Goal: Transaction & Acquisition: Purchase product/service

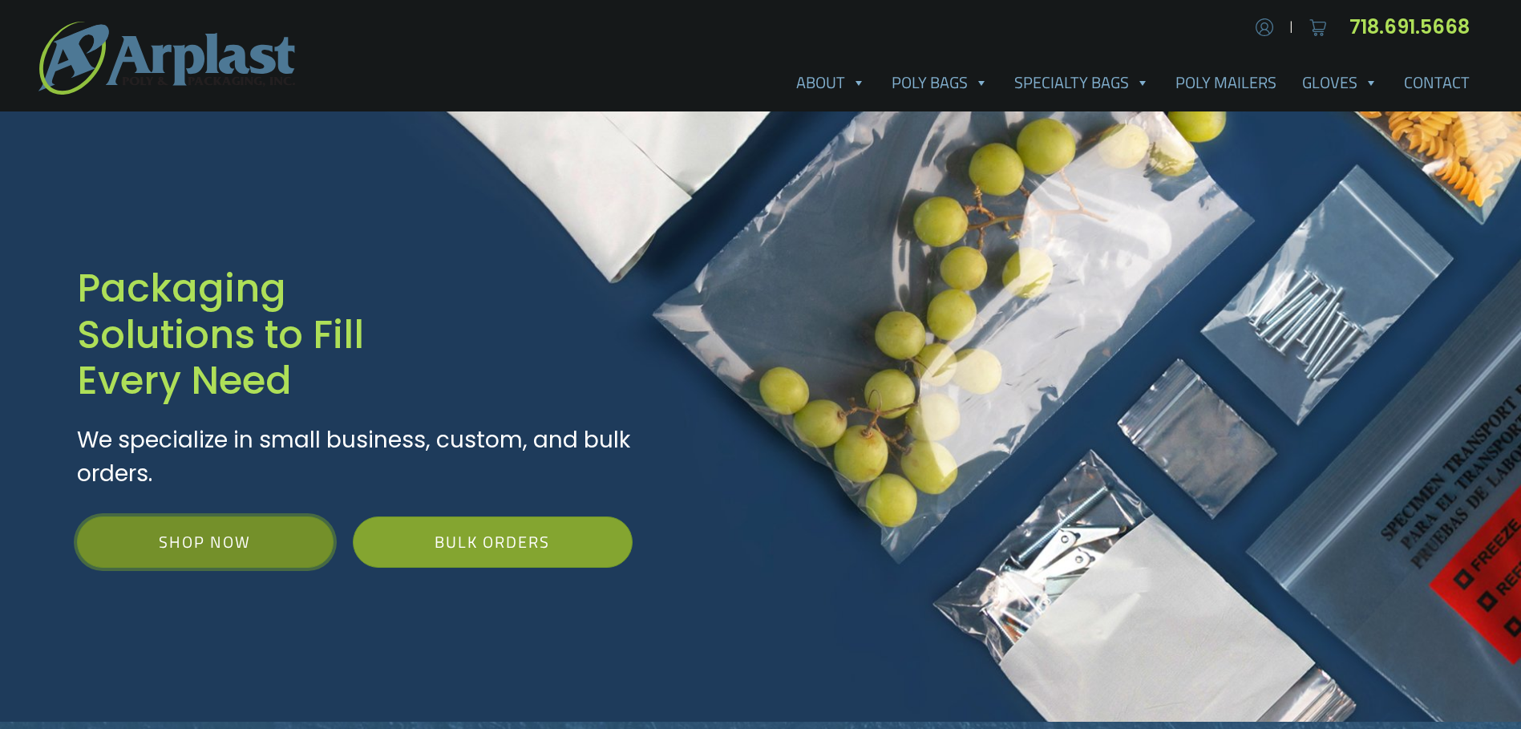
click at [279, 517] on link "Shop Now" at bounding box center [205, 542] width 257 height 51
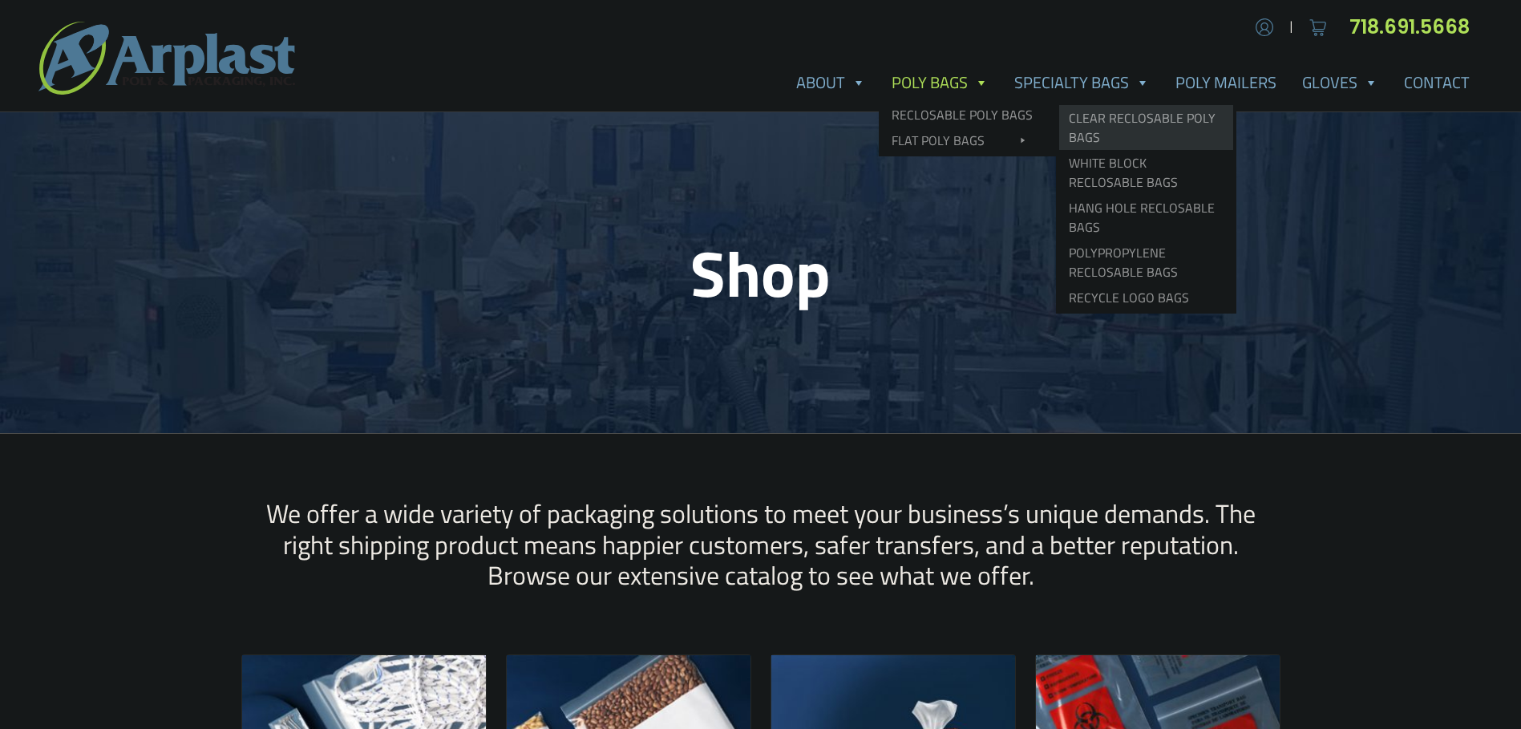
click at [1234, 105] on link "Clear Reclosable Poly Bags" at bounding box center [1146, 127] width 174 height 45
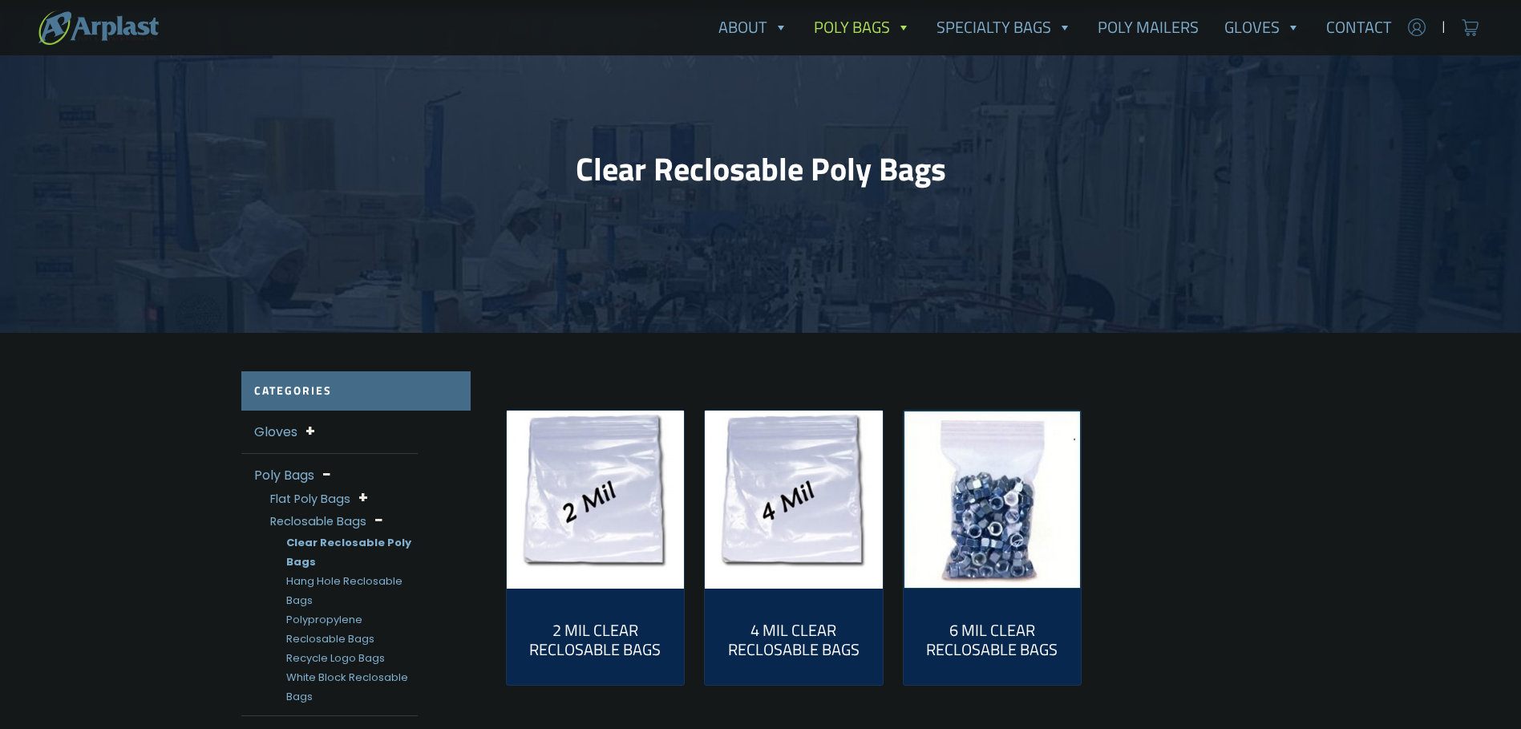
scroll to position [107, 0]
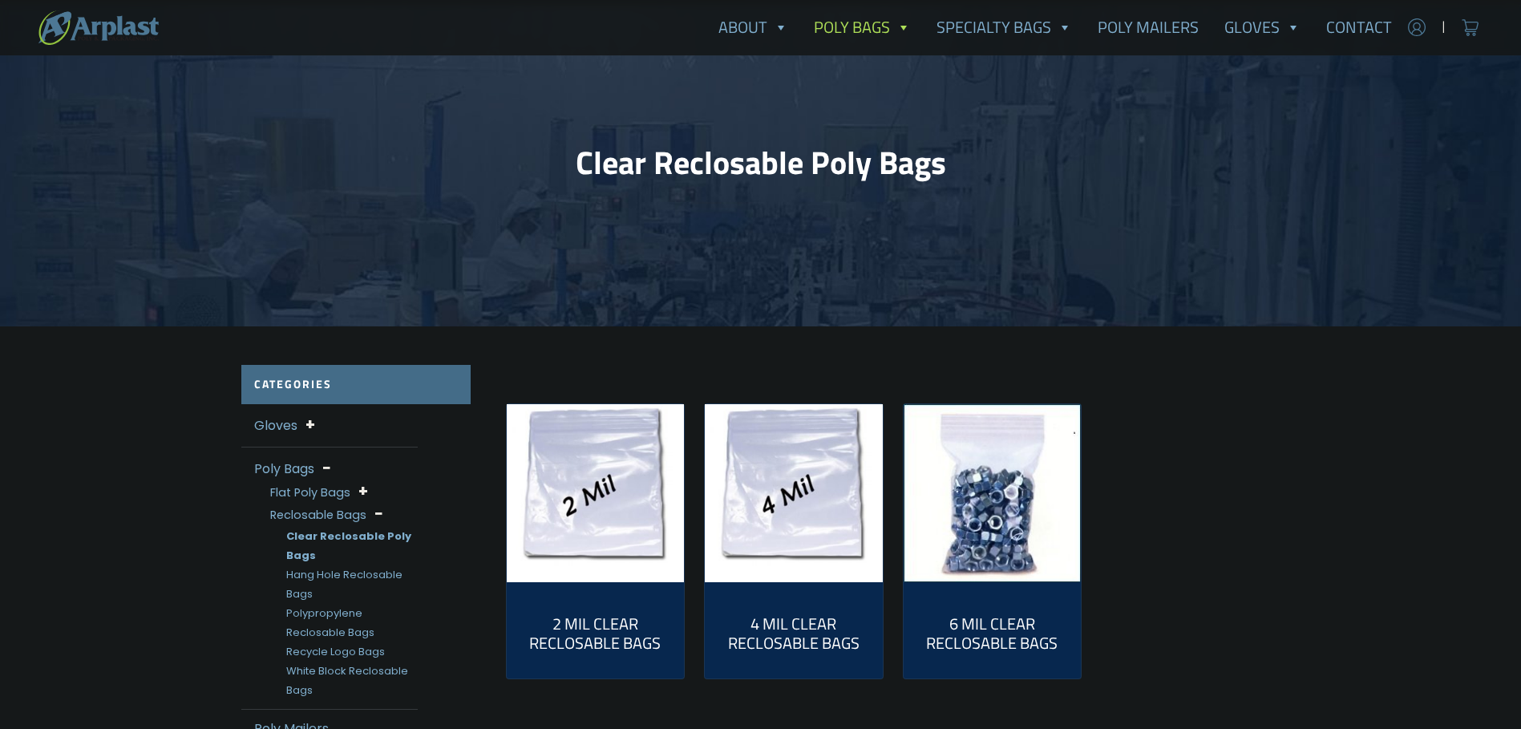
click at [601, 459] on img "Visit product category 2 Mil Clear Reclosable Bags" at bounding box center [596, 493] width 178 height 178
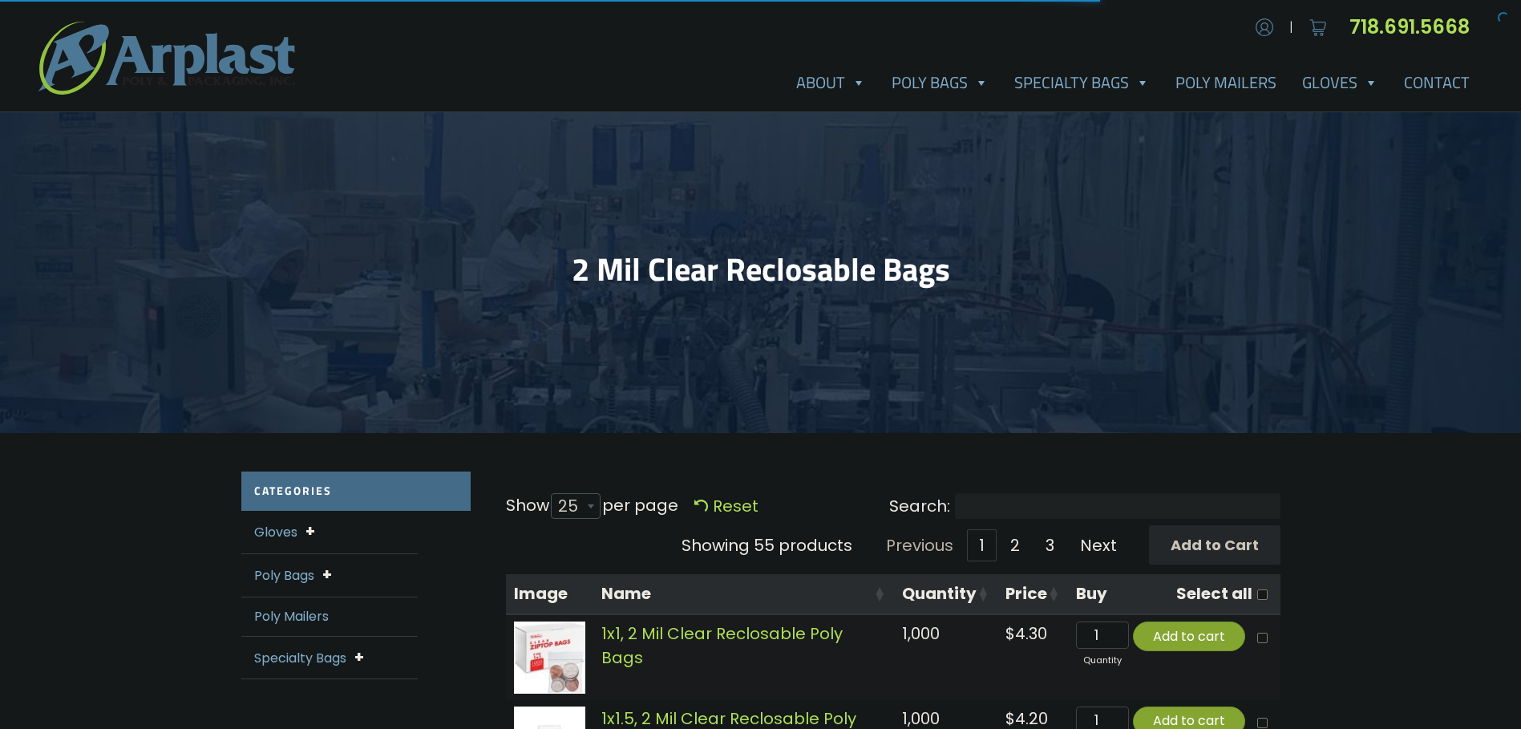
select select "25"
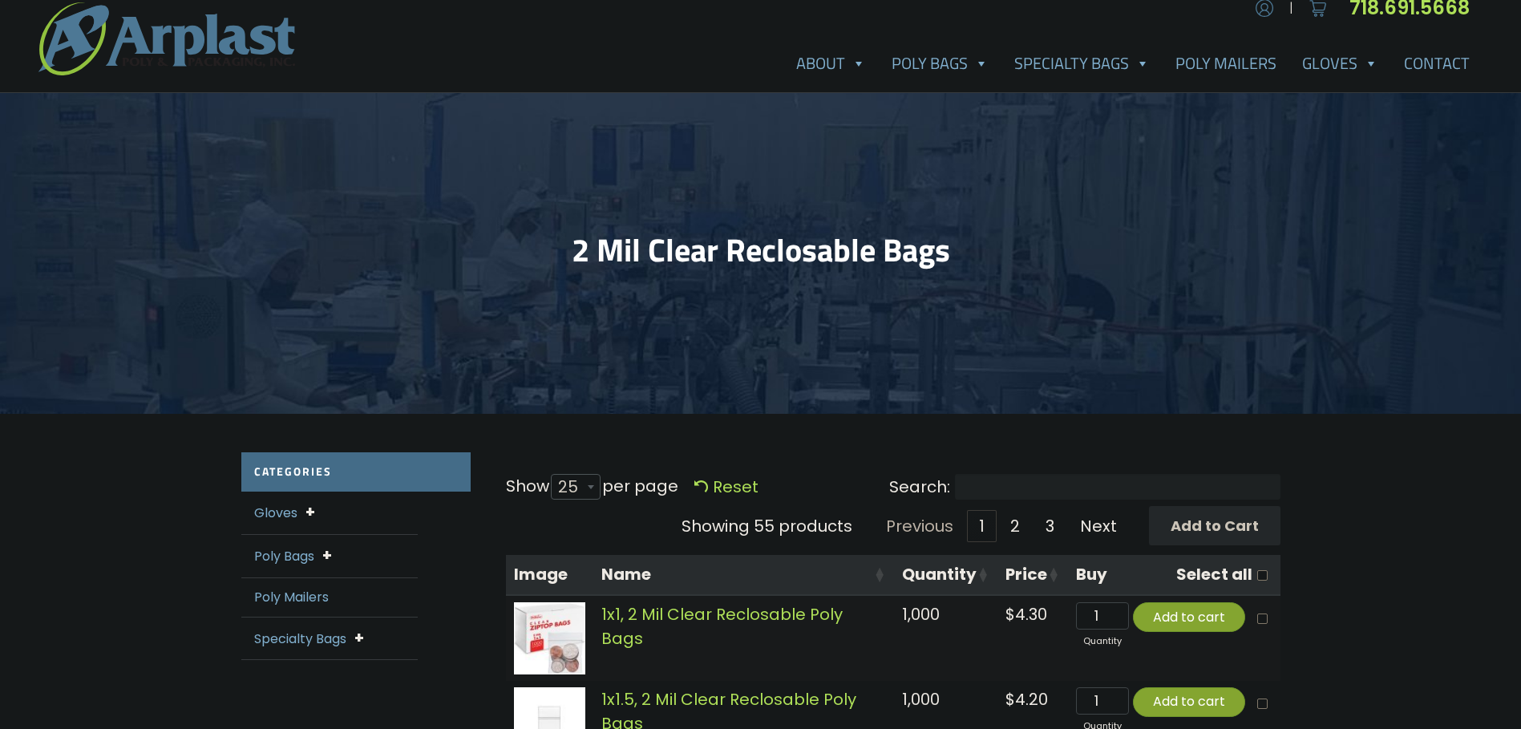
scroll to position [16, 0]
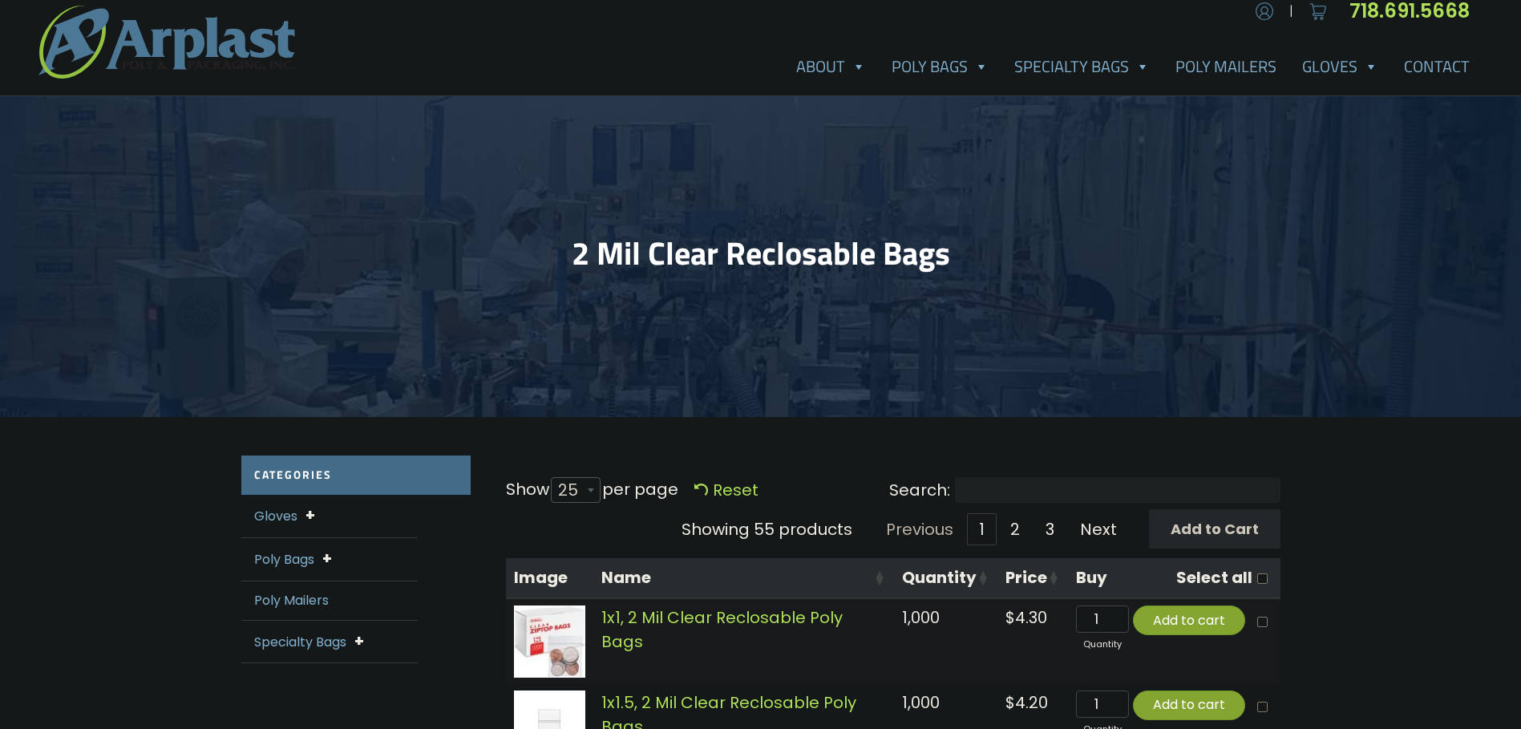
click at [298, 538] on div "Poly Bags Flat Poly Bags Open End Flat Poly Bags Wicket Poly Bags Reclosable Ba…" at bounding box center [329, 559] width 176 height 43
click at [322, 548] on span at bounding box center [327, 559] width 10 height 22
click at [375, 594] on span at bounding box center [380, 605] width 10 height 22
click at [1067, 513] on link "3" at bounding box center [1050, 529] width 33 height 32
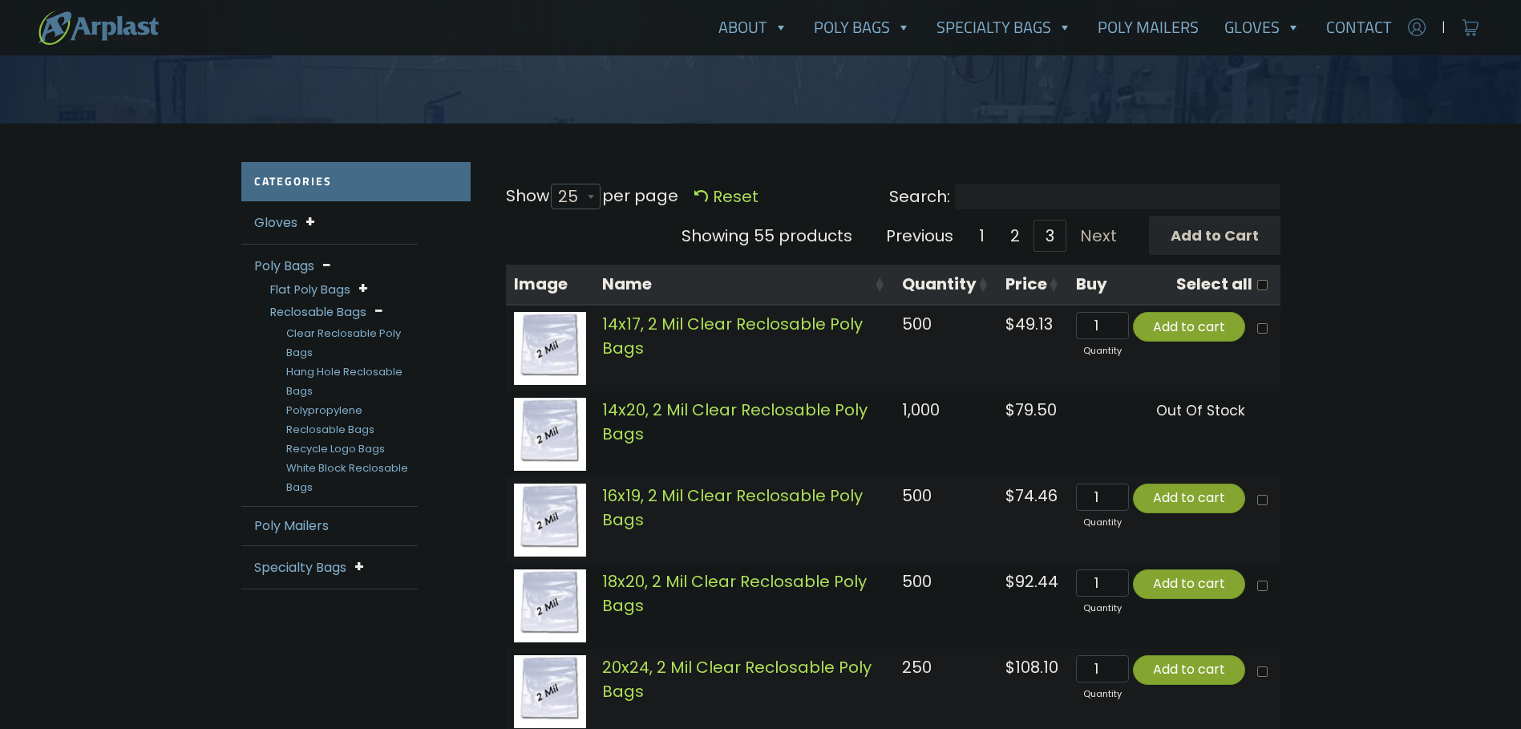
scroll to position [464, 0]
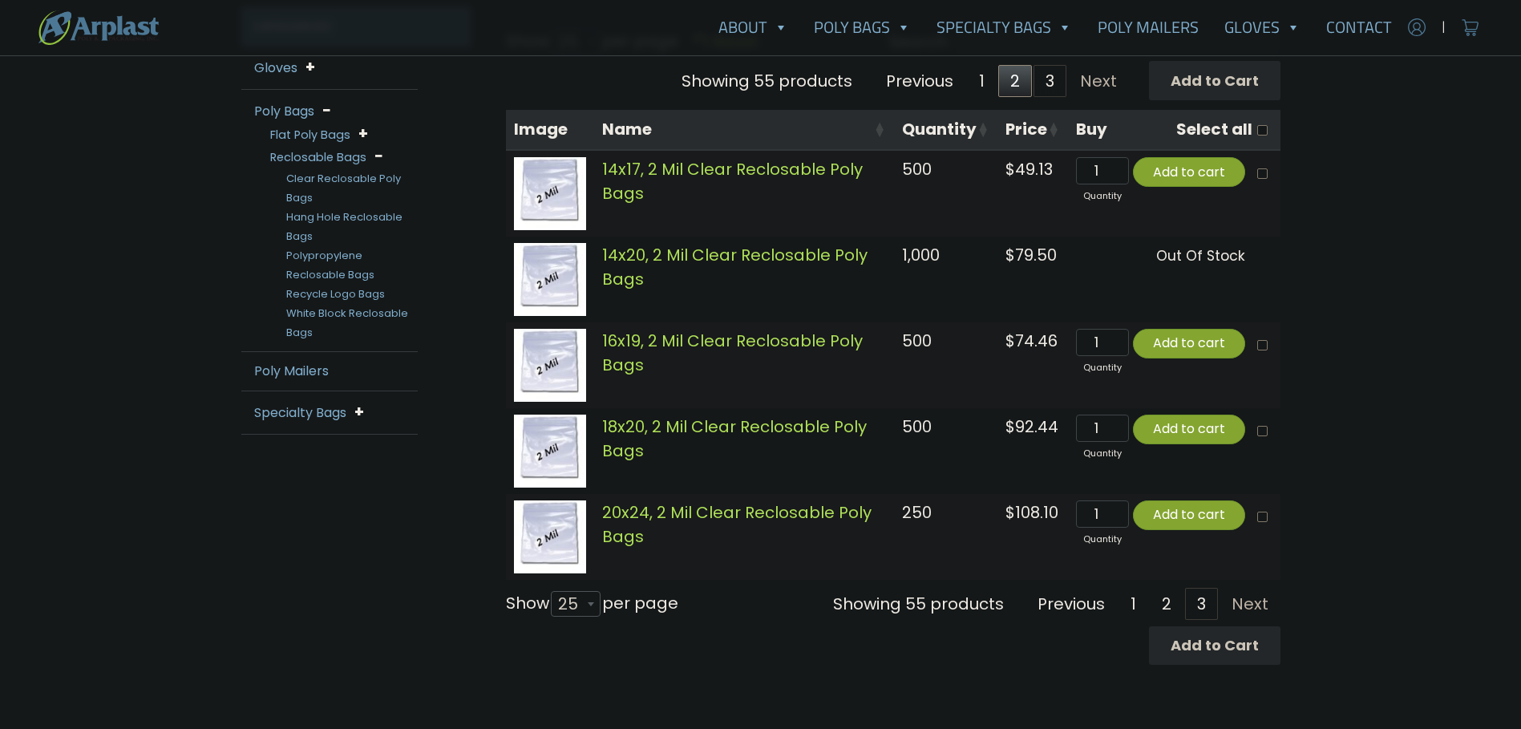
click at [1021, 65] on link "2" at bounding box center [1016, 81] width 34 height 32
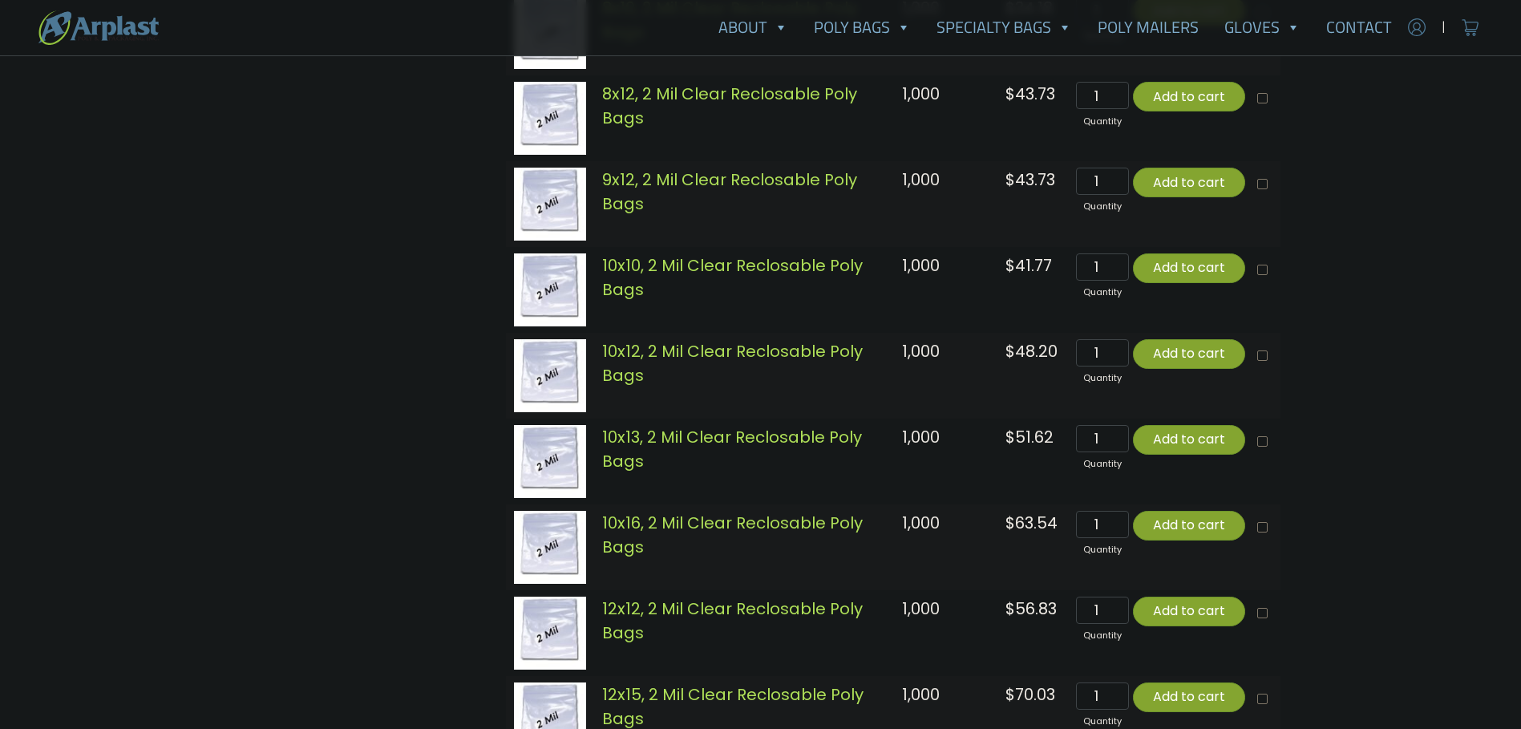
scroll to position [1828, 0]
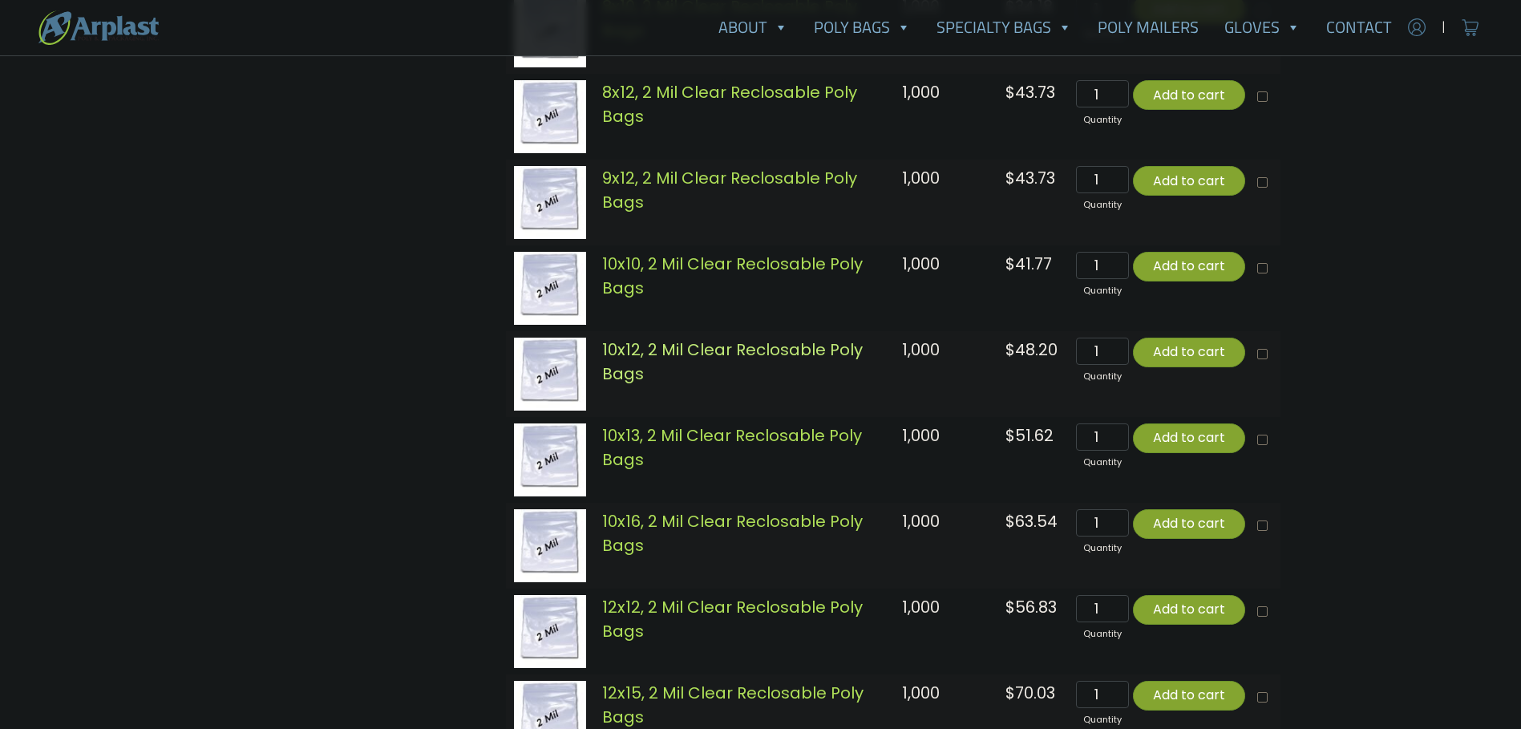
click at [863, 379] on link "10x12, 2 Mil Clear Reclosable Poly Bags" at bounding box center [732, 361] width 261 height 47
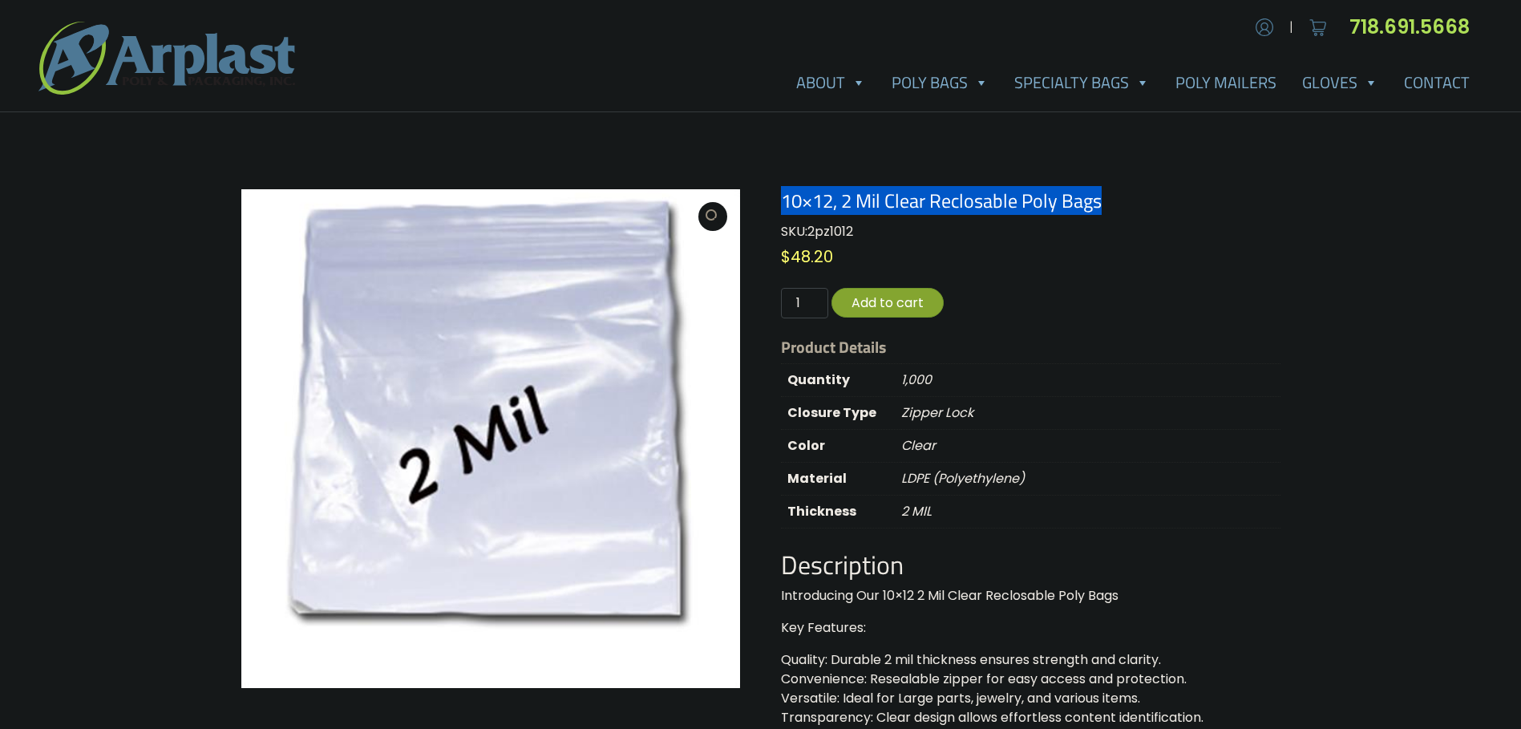
drag, startPoint x: 1047, startPoint y: 167, endPoint x: 785, endPoint y: 171, distance: 262.3
click at [785, 189] on h1 "10×12, 2 Mil Clear Reclosable Poly Bags" at bounding box center [1030, 200] width 499 height 23
copy h1 "10×12, 2 Mil Clear Reclosable Poly Bags"
